Goal: Navigation & Orientation: Find specific page/section

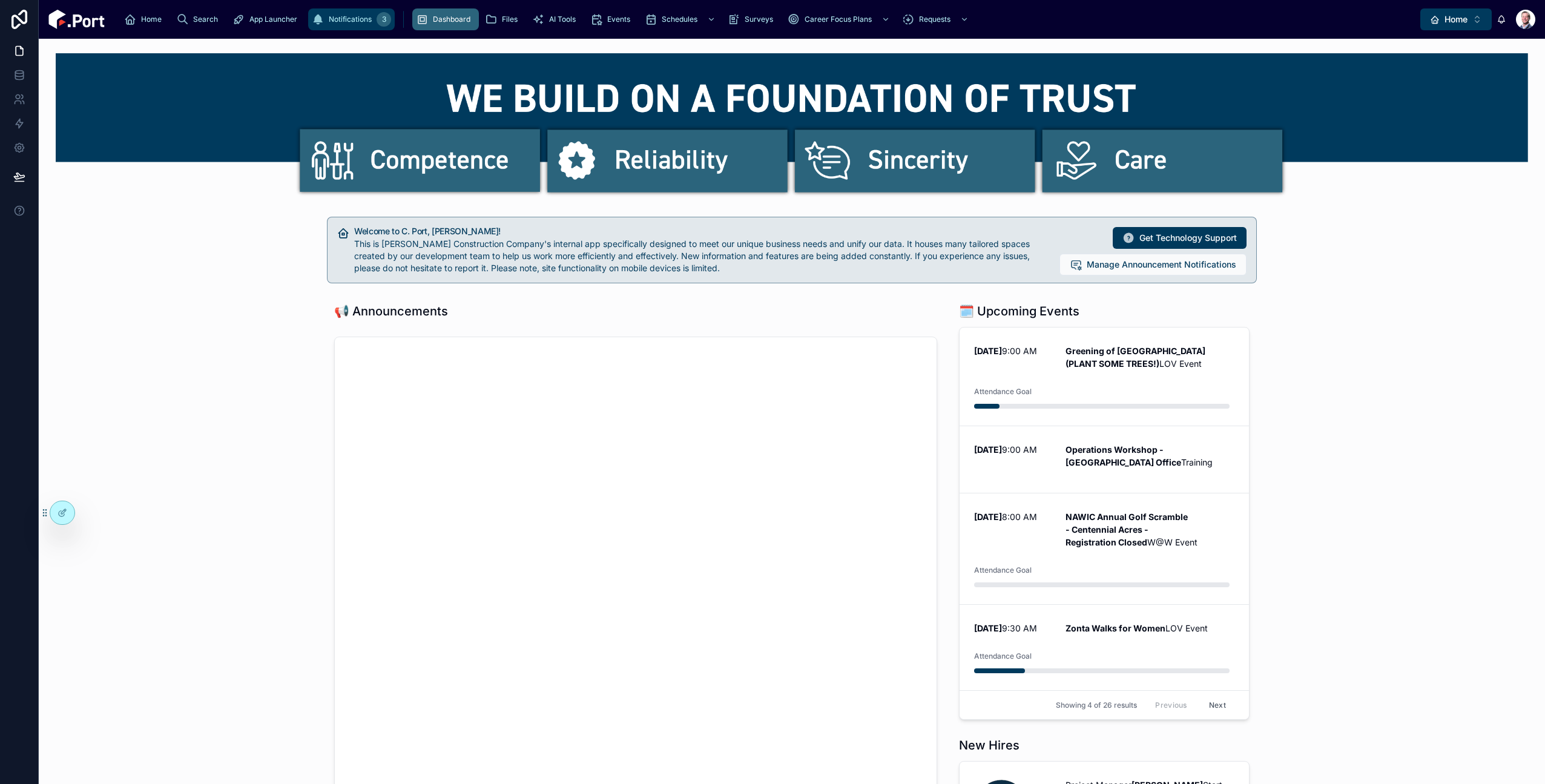
click at [377, 22] on div "3" at bounding box center [384, 20] width 14 height 14
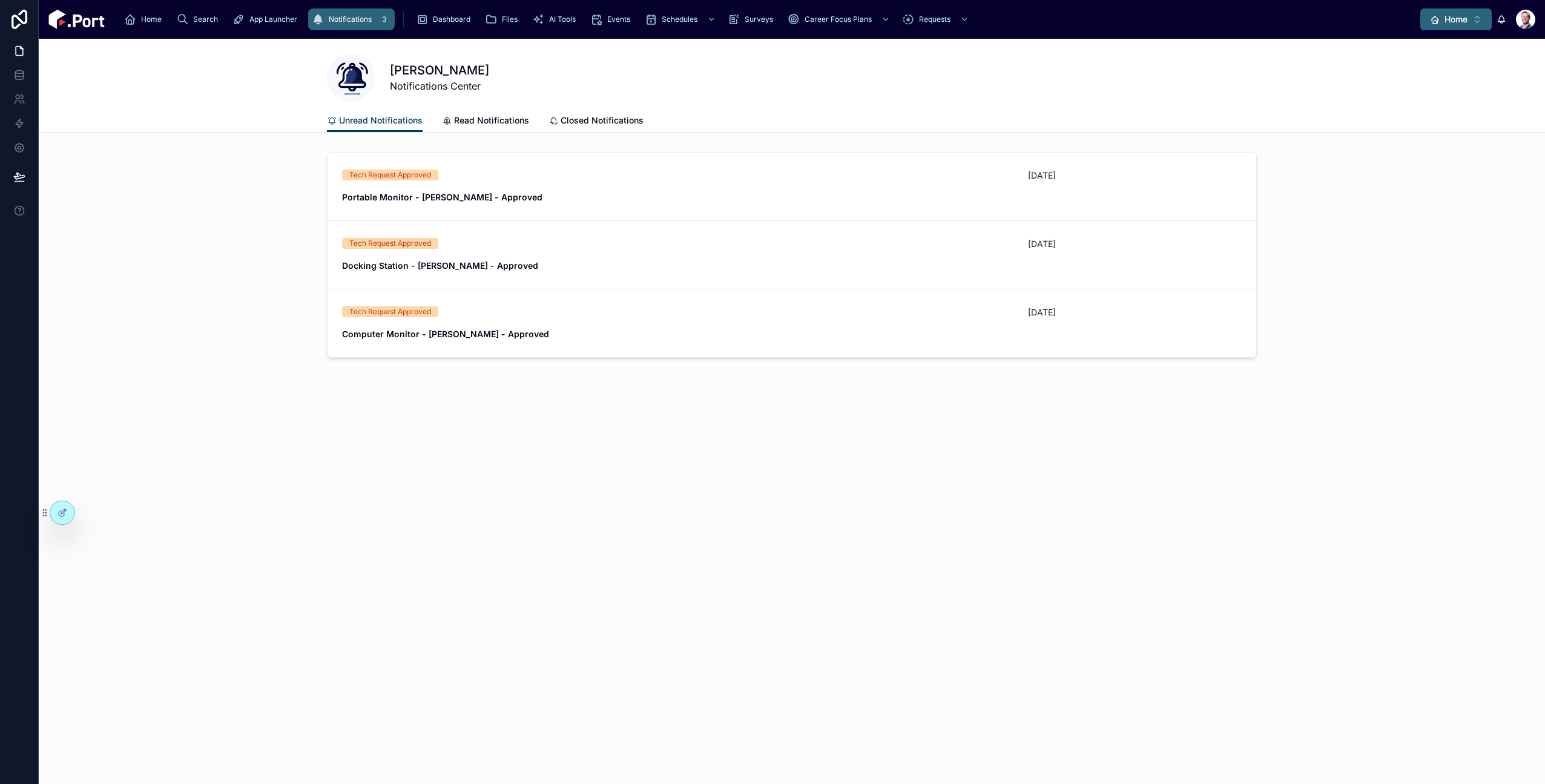
click at [1446, 20] on span "Home" at bounding box center [1456, 19] width 23 height 12
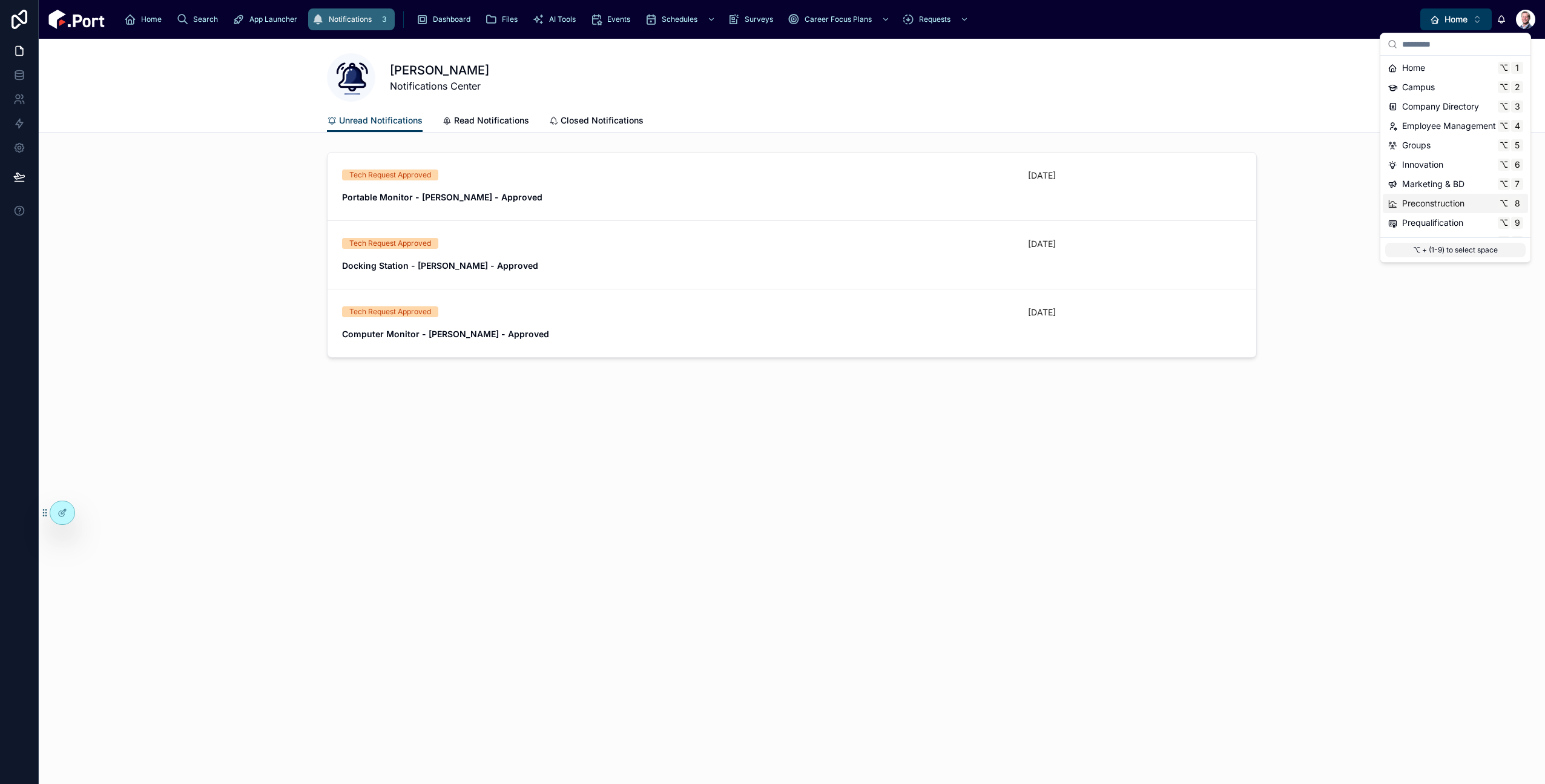
click at [1455, 205] on span "Preconstruction" at bounding box center [1433, 203] width 62 height 12
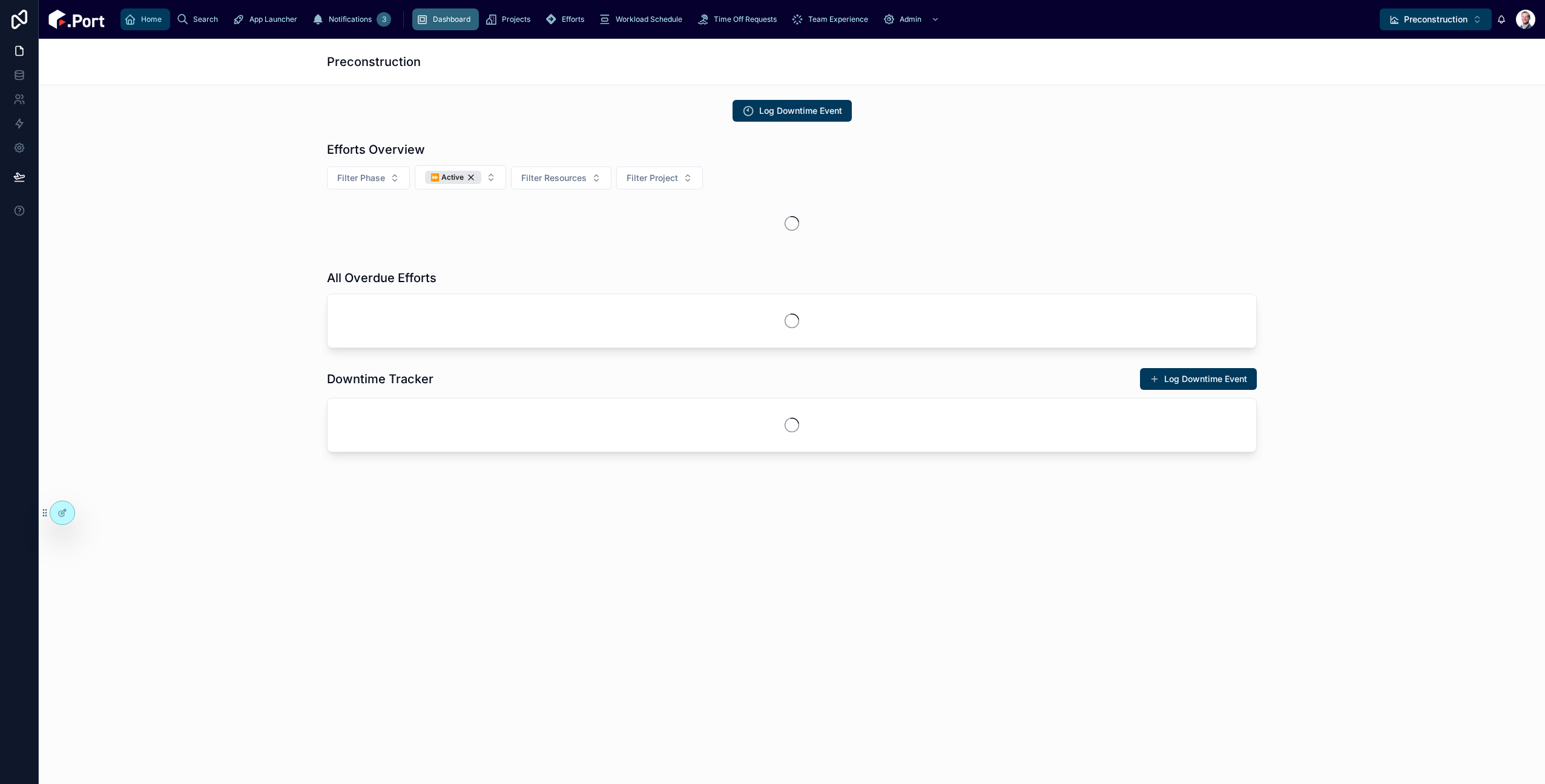
click at [126, 20] on icon "scrollable content" at bounding box center [130, 19] width 12 height 12
